Goal: Browse casually: Explore the website without a specific task or goal

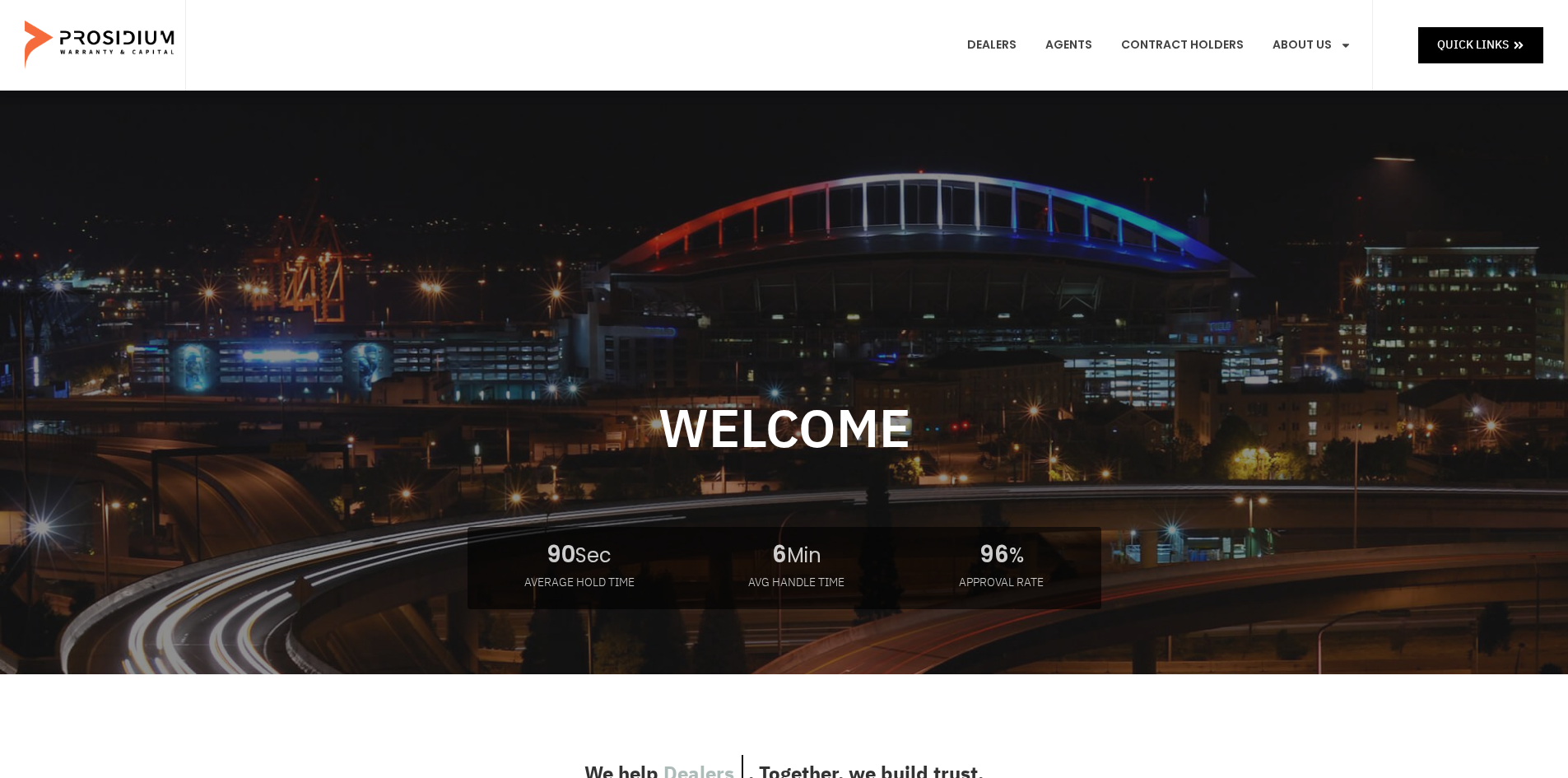
drag, startPoint x: 492, startPoint y: 561, endPoint x: 1063, endPoint y: 567, distance: 571.0
click at [1063, 567] on div at bounding box center [784, 486] width 1086 height 584
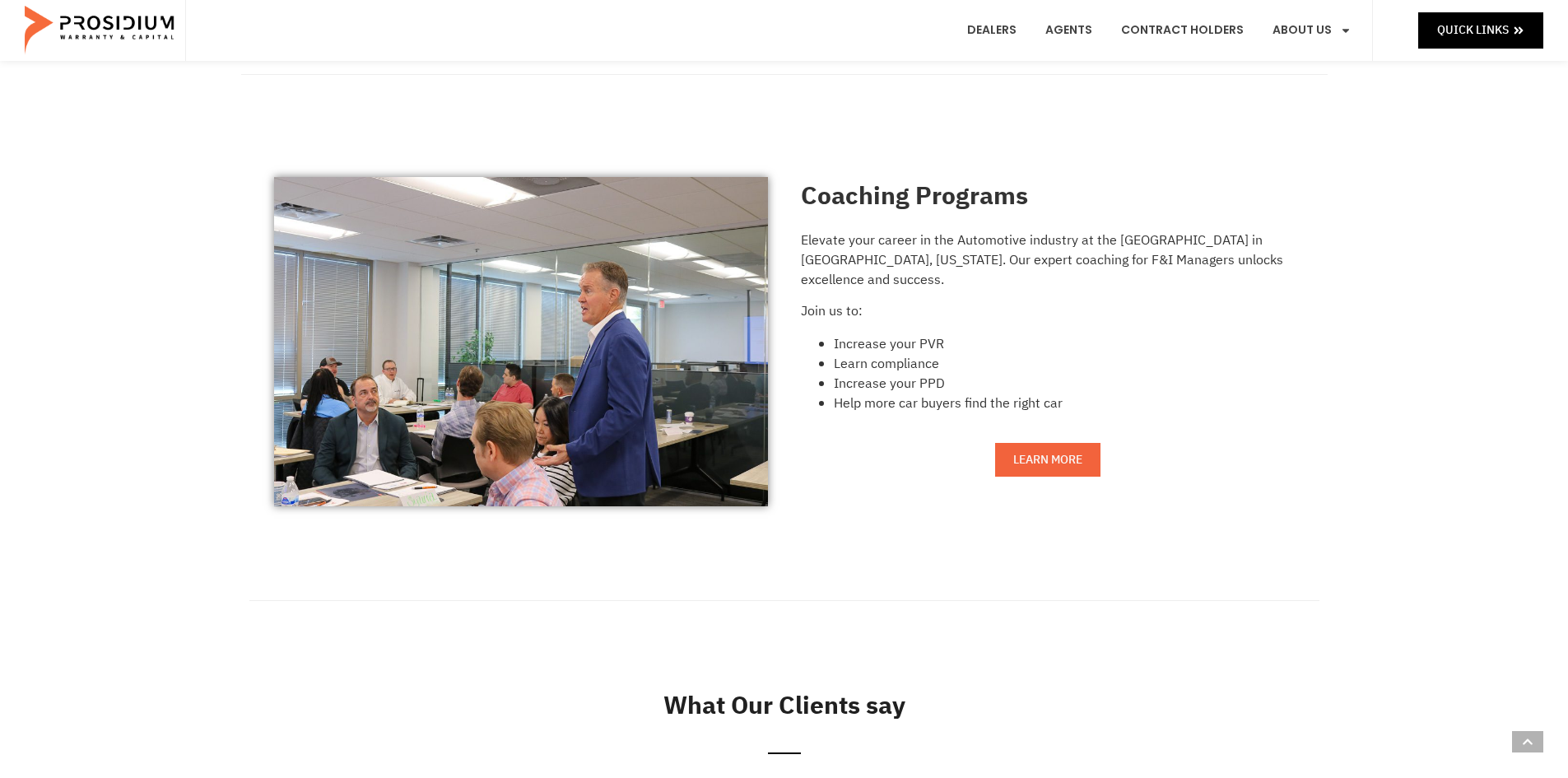
scroll to position [1400, 0]
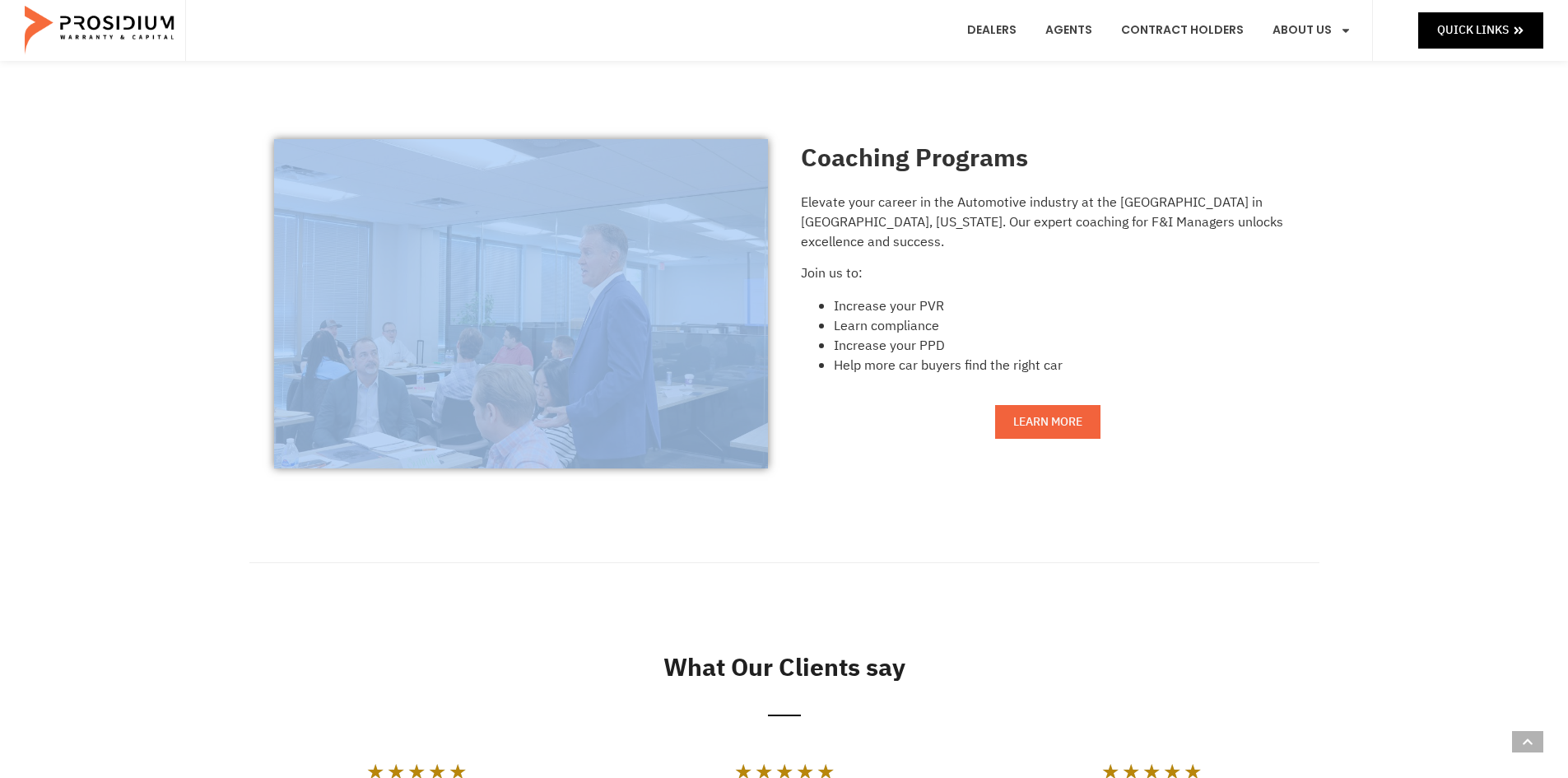
drag, startPoint x: 740, startPoint y: 391, endPoint x: 783, endPoint y: 400, distance: 43.9
click at [780, 400] on div "Coaching Programs Elevate your career in the Automotive industry at the [GEOGRA…" at bounding box center [784, 608] width 1568 height 1249
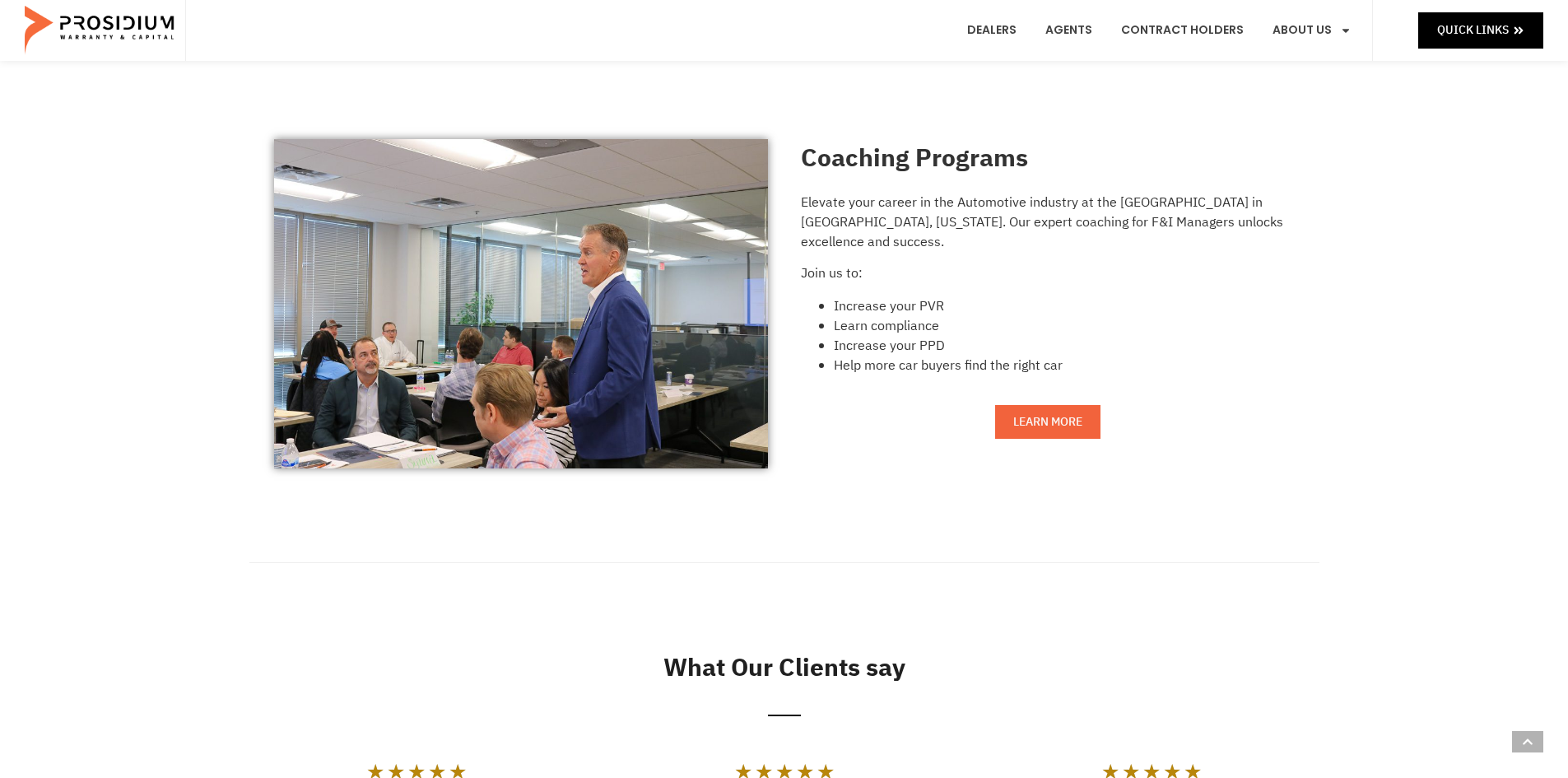
click at [768, 603] on div at bounding box center [785, 562] width 1070 height 106
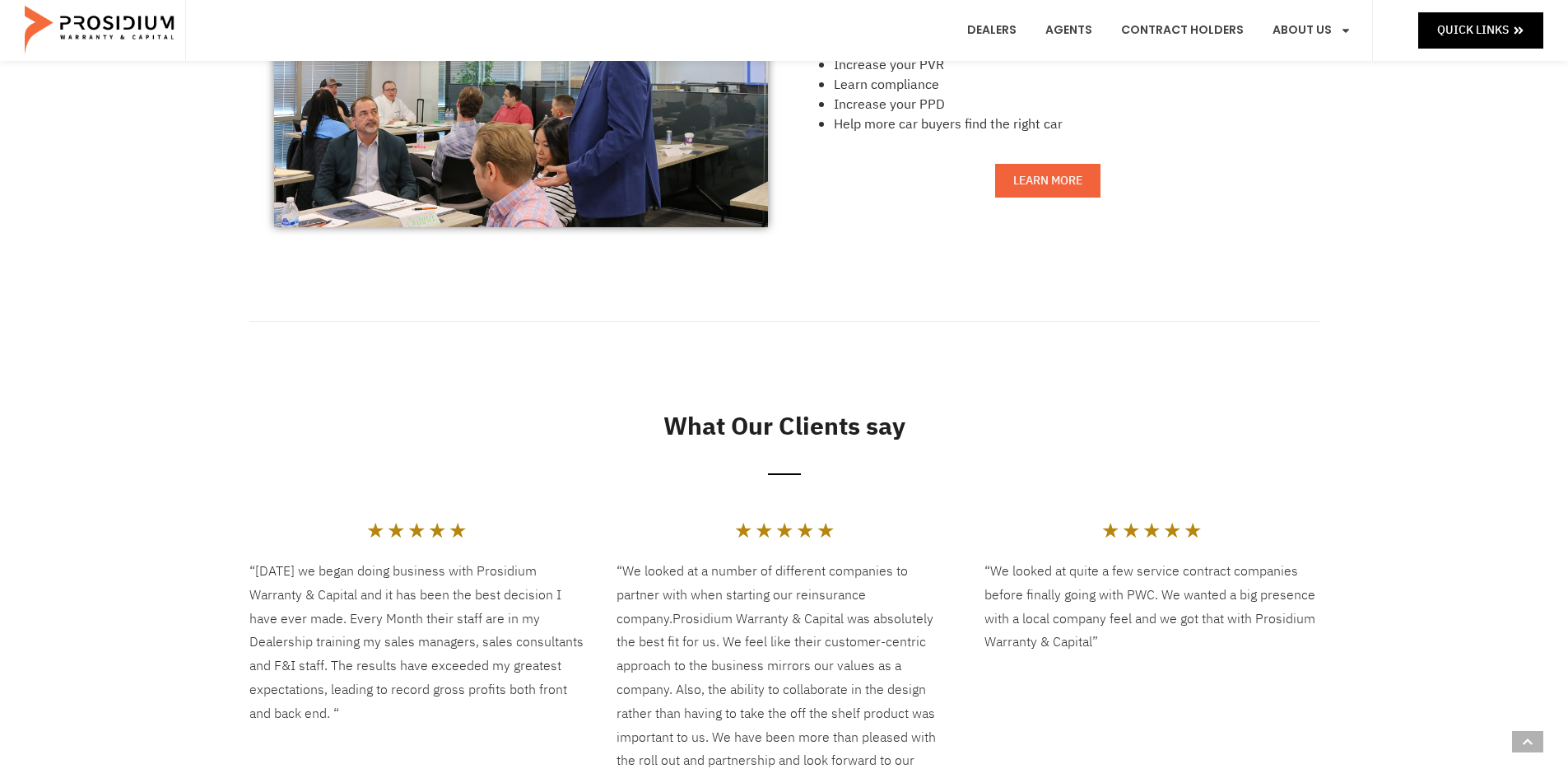
scroll to position [1893, 0]
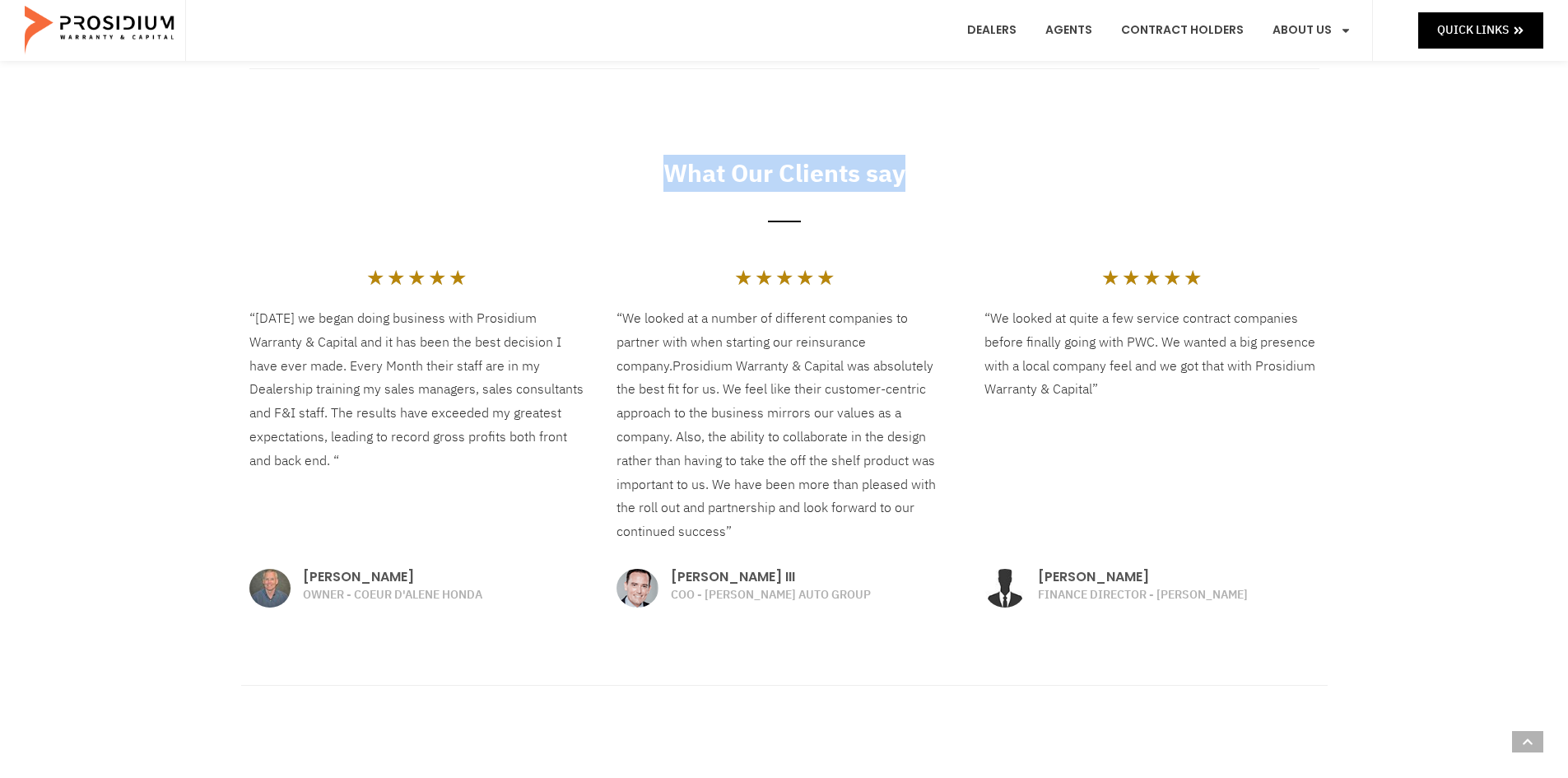
drag, startPoint x: 680, startPoint y: 154, endPoint x: 959, endPoint y: 167, distance: 279.3
click at [953, 167] on h2 "What Our Clients say" at bounding box center [785, 173] width 1070 height 37
click at [968, 166] on h2 "What Our Clients say" at bounding box center [785, 173] width 1070 height 37
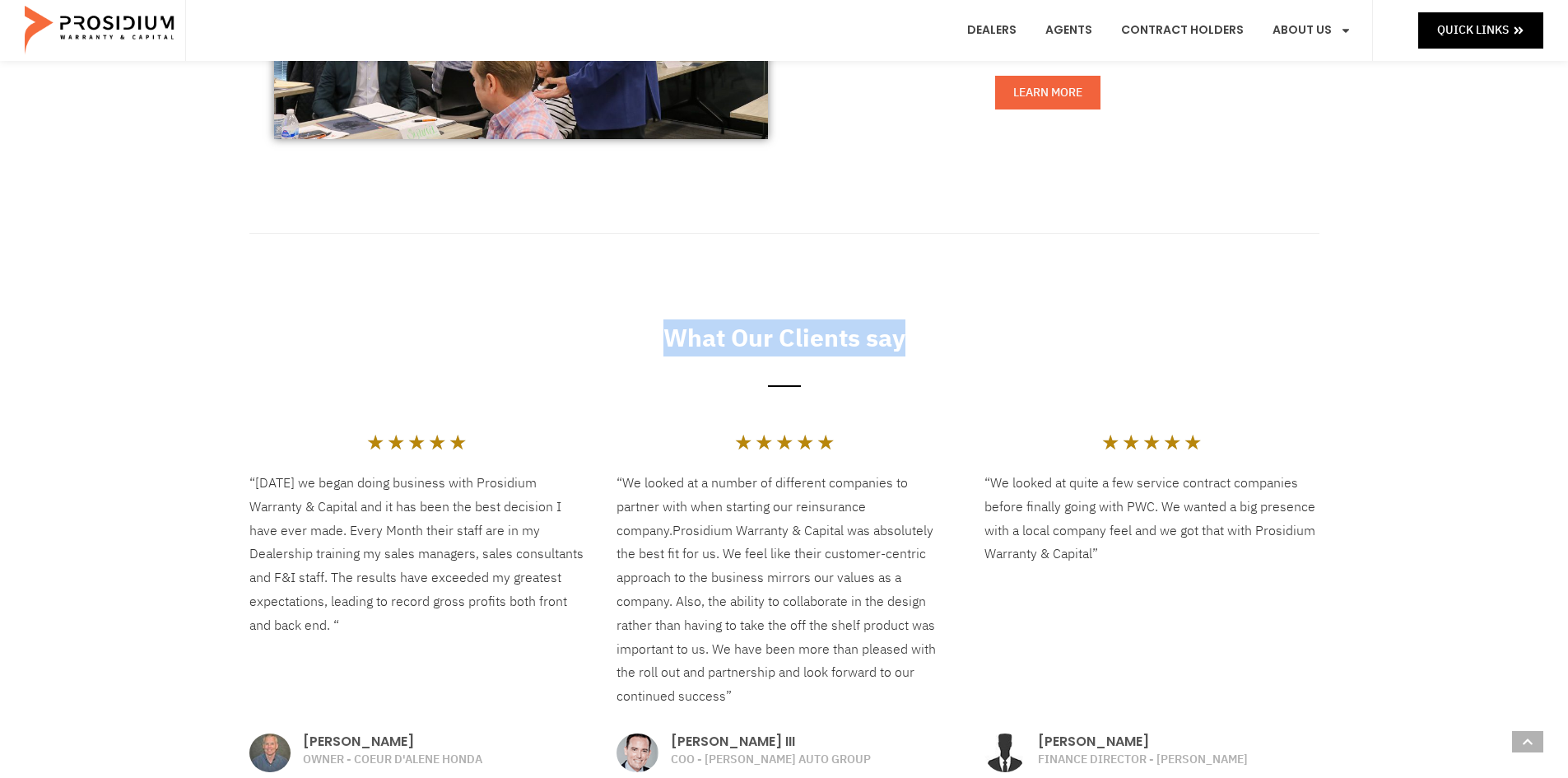
drag, startPoint x: 623, startPoint y: 336, endPoint x: 1024, endPoint y: 360, distance: 401.7
click at [1024, 360] on div "What Our Clients say" at bounding box center [784, 358] width 1086 height 96
drag, startPoint x: 626, startPoint y: 328, endPoint x: 982, endPoint y: 336, distance: 356.1
click at [957, 335] on h2 "What Our Clients say" at bounding box center [785, 338] width 1070 height 37
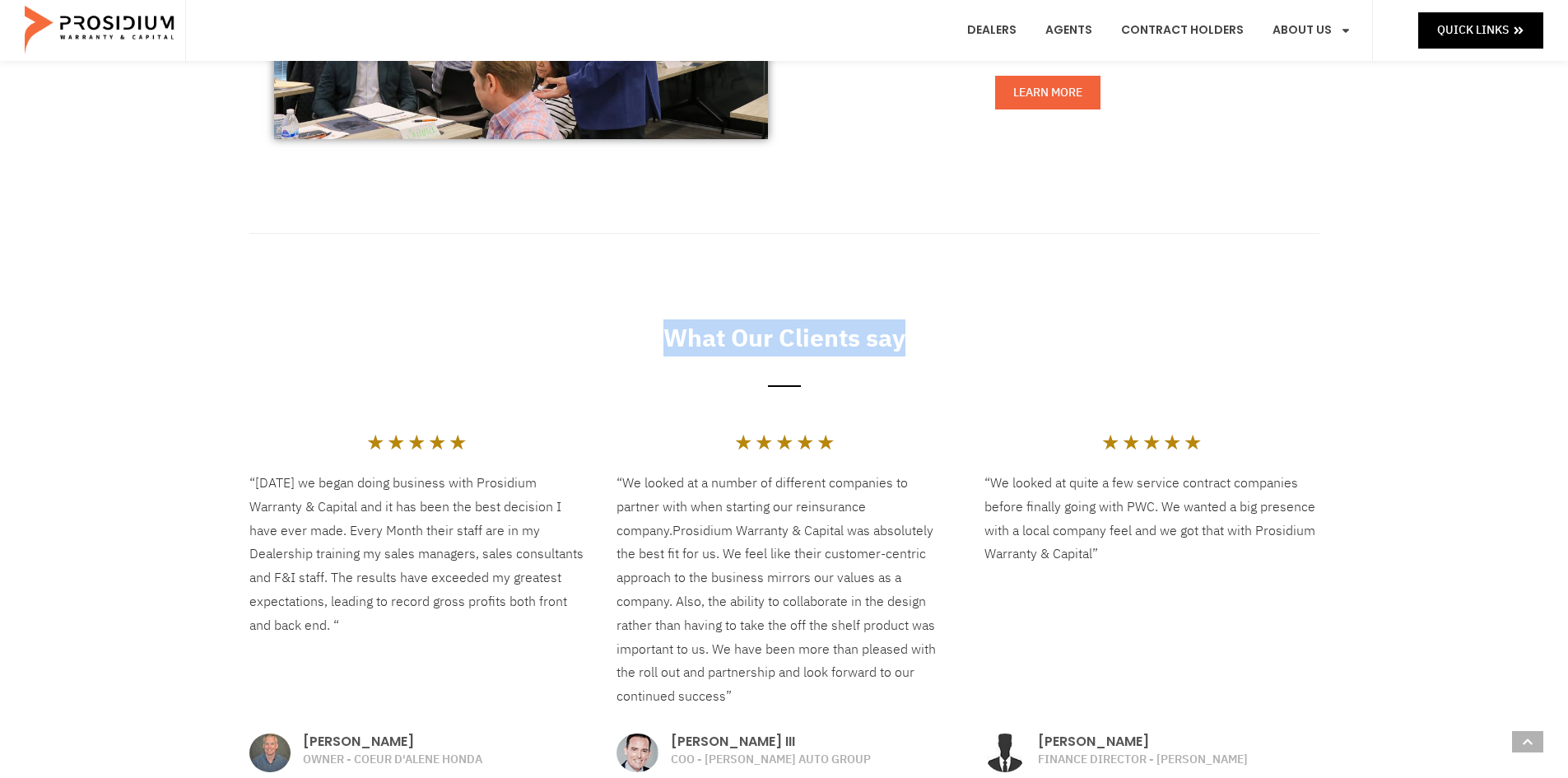
click at [982, 336] on h2 "What Our Clients say" at bounding box center [785, 338] width 1070 height 37
click at [726, 327] on h2 "What Our Clients say" at bounding box center [785, 338] width 1070 height 37
click at [742, 332] on h2 "What Our Clients say" at bounding box center [785, 338] width 1070 height 37
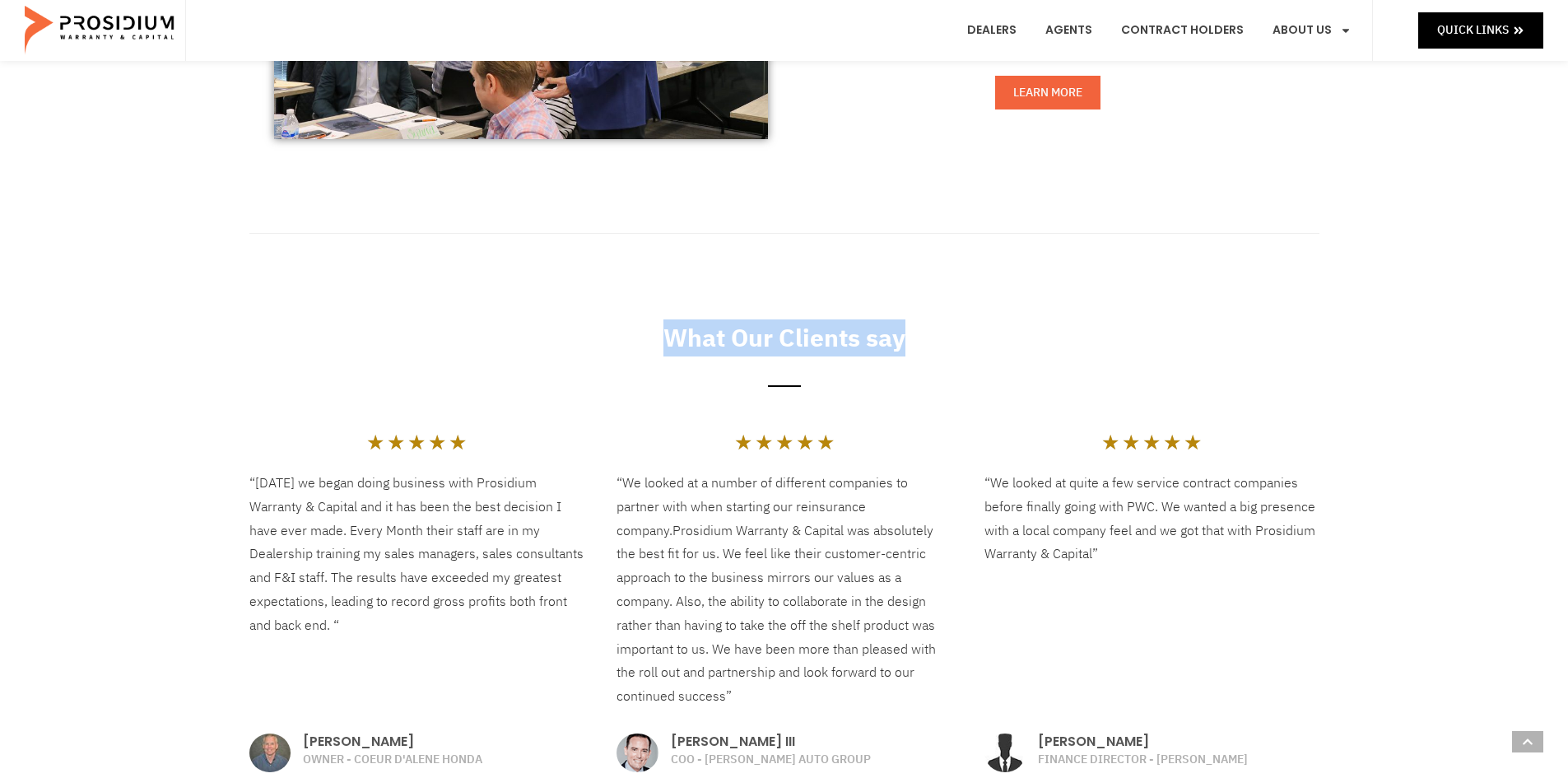
click at [1004, 341] on h2 "What Our Clients say" at bounding box center [785, 338] width 1070 height 37
click at [761, 330] on h2 "What Our Clients say" at bounding box center [785, 338] width 1070 height 37
drag, startPoint x: 761, startPoint y: 330, endPoint x: 889, endPoint y: 343, distance: 128.7
click at [762, 330] on h2 "What Our Clients say" at bounding box center [785, 338] width 1070 height 37
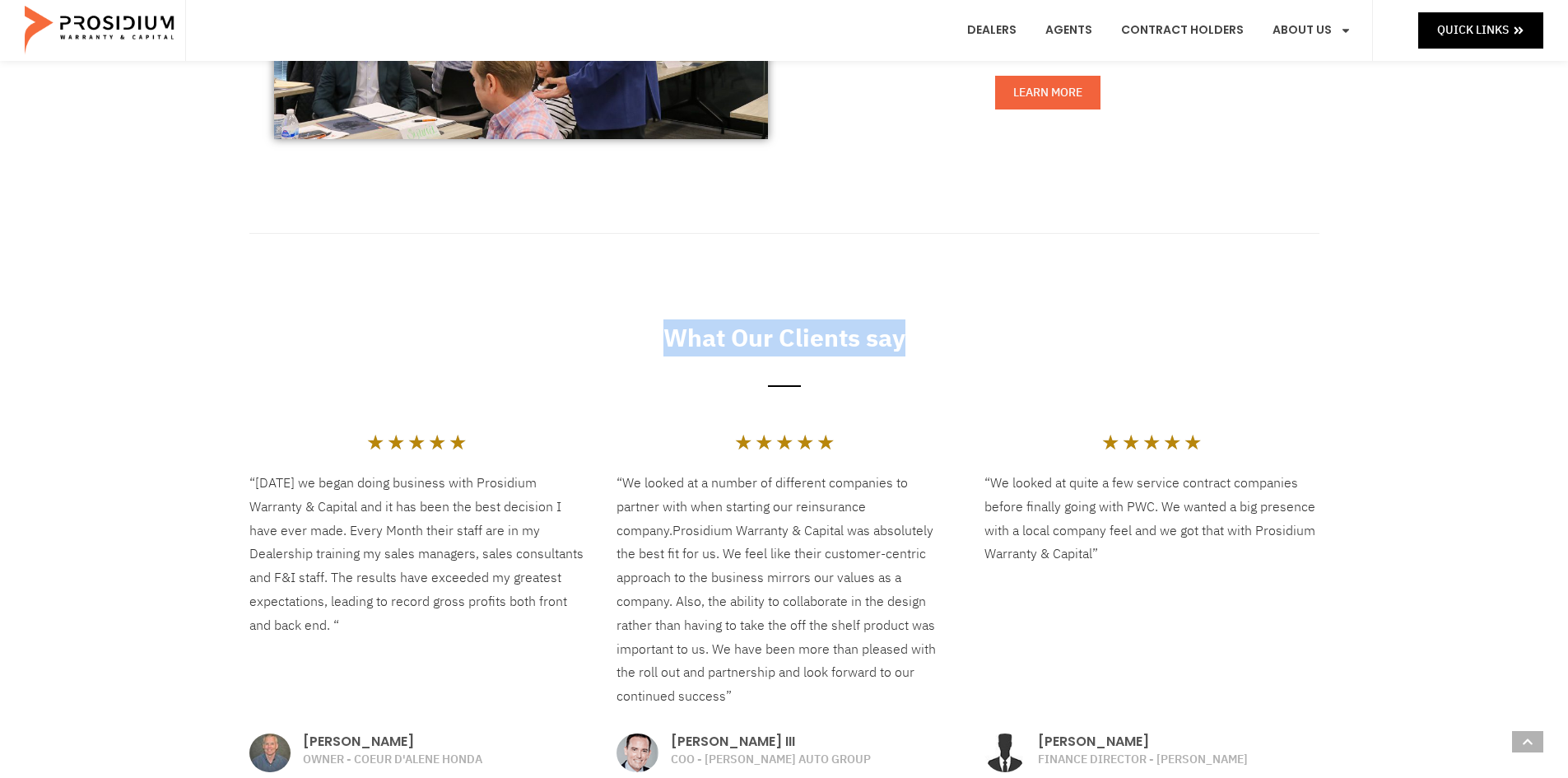
click at [1042, 346] on h2 "What Our Clients say" at bounding box center [785, 338] width 1070 height 37
click at [761, 332] on h2 "What Our Clients say" at bounding box center [785, 338] width 1070 height 37
click at [586, 317] on div "What Our Clients say" at bounding box center [784, 358] width 1086 height 96
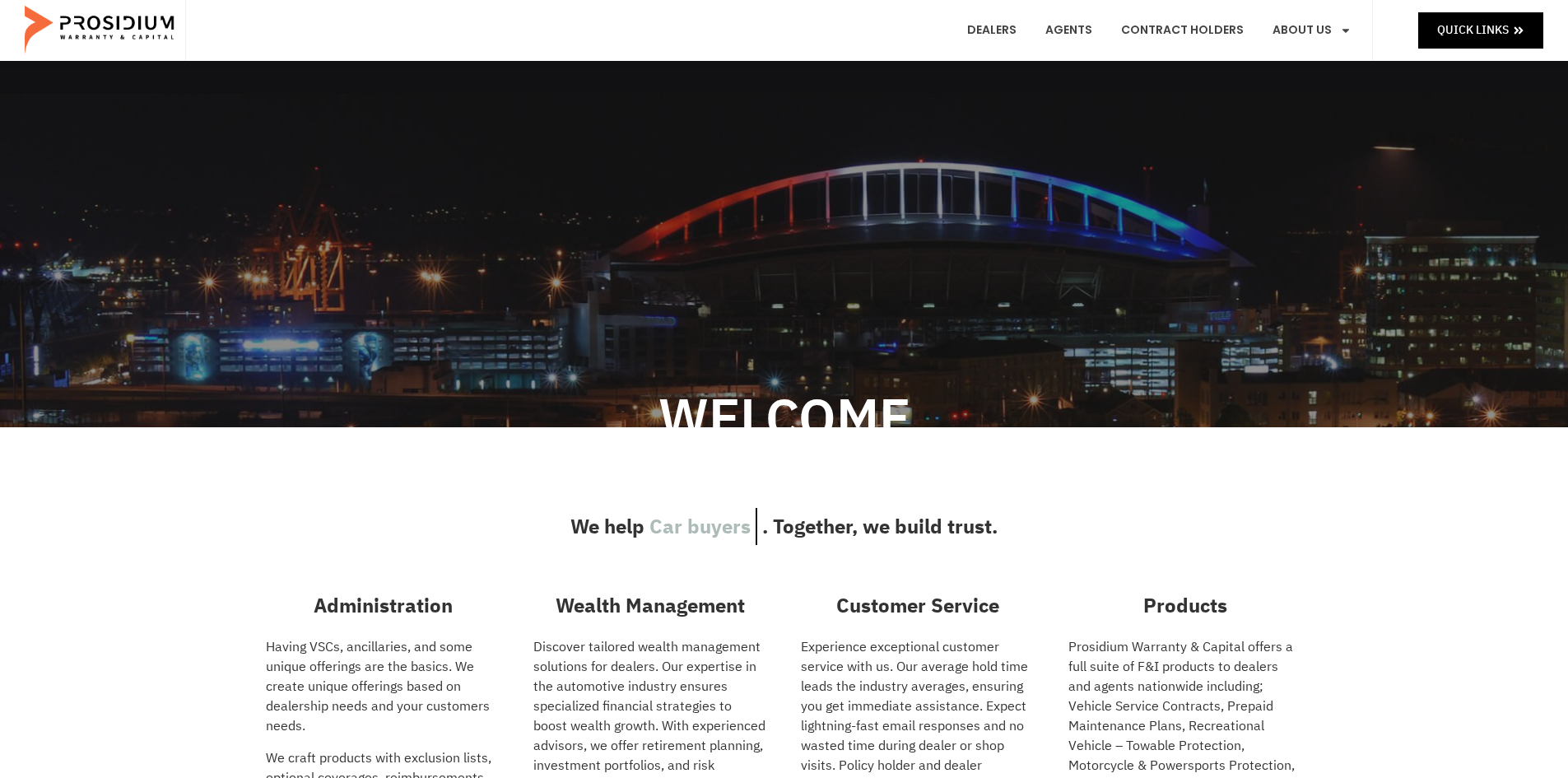
scroll to position [0, 0]
